Goal: Check status

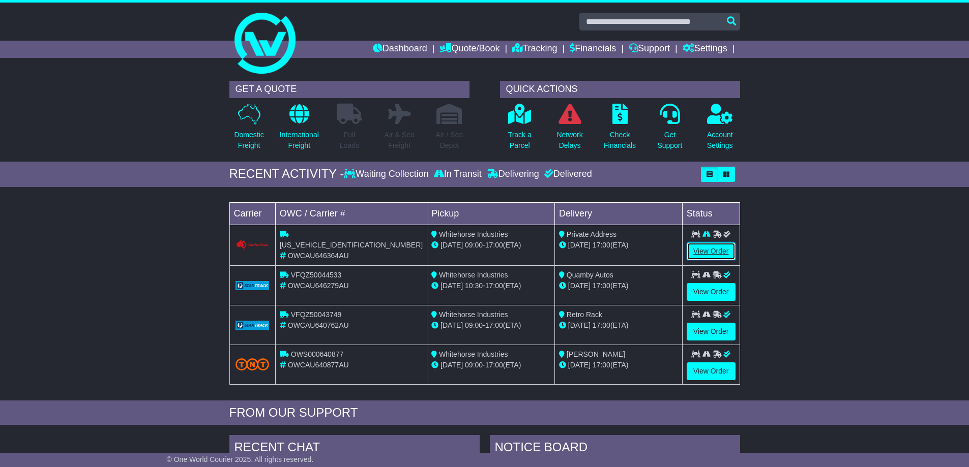
click at [715, 250] on link "View Order" at bounding box center [711, 252] width 49 height 18
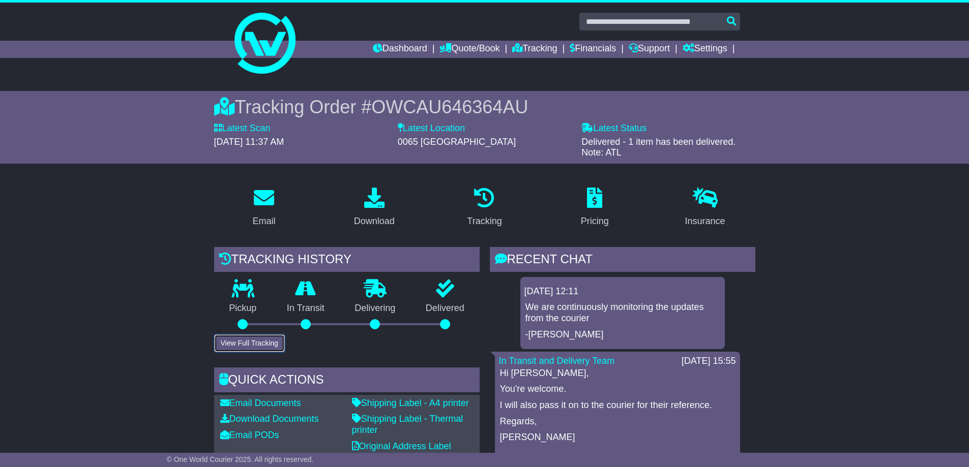
click at [245, 340] on button "View Full Tracking" at bounding box center [249, 344] width 71 height 18
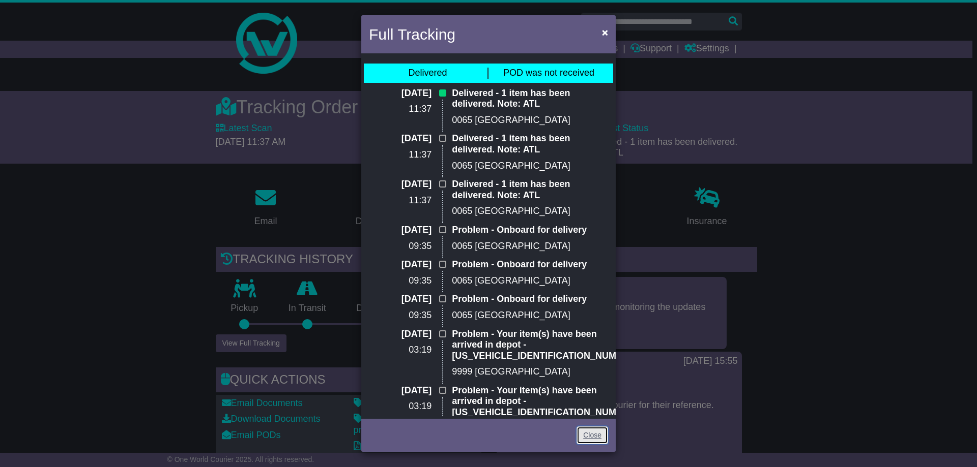
click at [589, 433] on link "Close" at bounding box center [592, 436] width 32 height 18
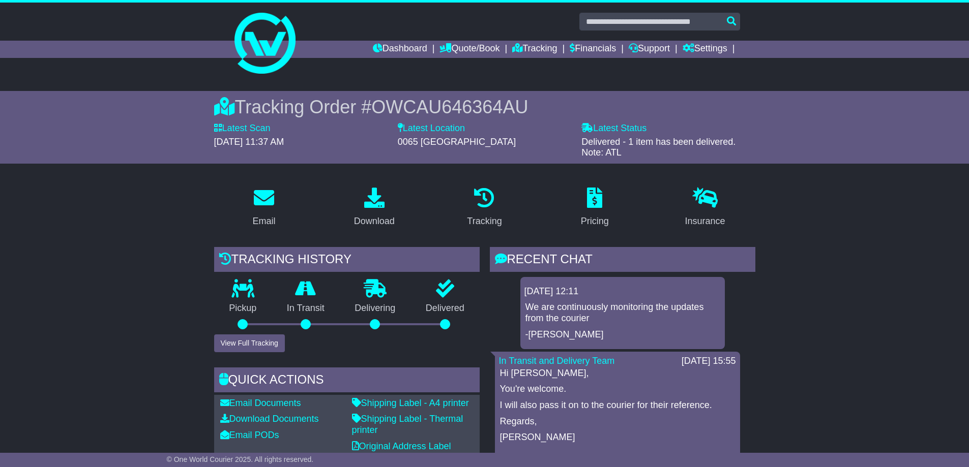
click at [275, 65] on img at bounding box center [264, 43] width 61 height 61
